Goal: Task Accomplishment & Management: Manage account settings

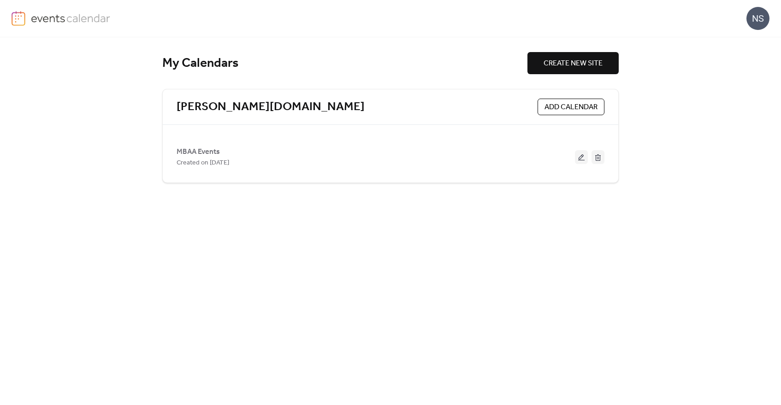
drag, startPoint x: 202, startPoint y: 149, endPoint x: 212, endPoint y: 149, distance: 10.1
click at [202, 149] on span "MBAA Events" at bounding box center [197, 152] width 43 height 11
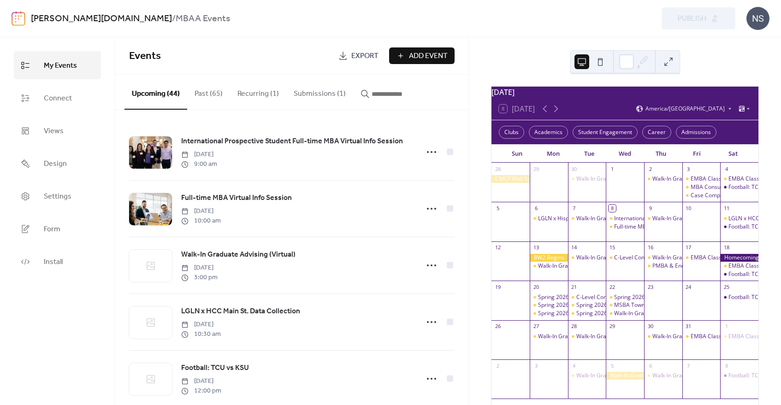
click at [313, 93] on button "Submissions (1)" at bounding box center [319, 92] width 67 height 34
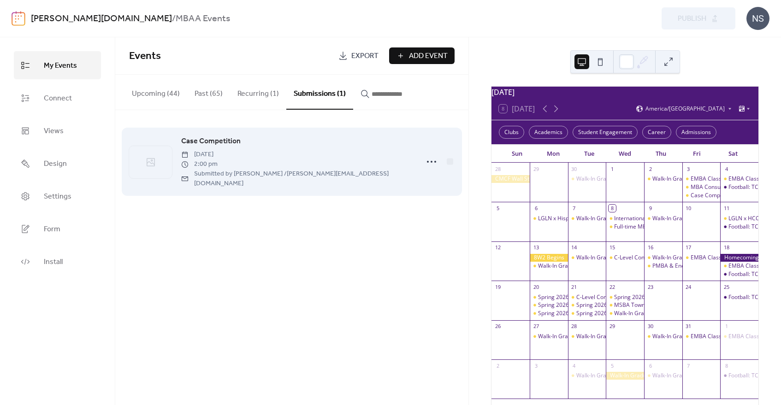
click at [219, 141] on span "Case Competition" at bounding box center [210, 141] width 59 height 11
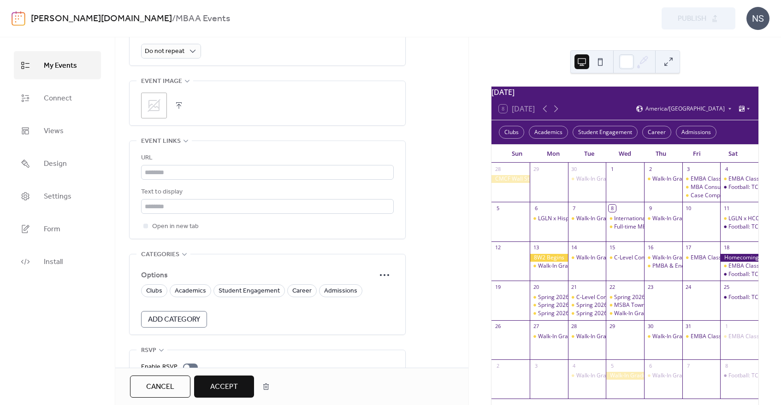
scroll to position [539, 0]
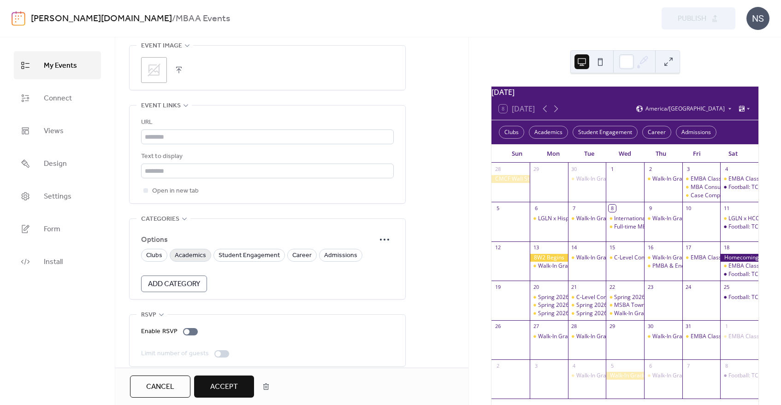
click at [186, 250] on span "Academics" at bounding box center [190, 255] width 31 height 11
click at [252, 250] on span "Student Engagement" at bounding box center [248, 255] width 61 height 11
click at [195, 250] on span "Academics" at bounding box center [190, 255] width 31 height 11
